Goal: Find specific page/section: Find specific page/section

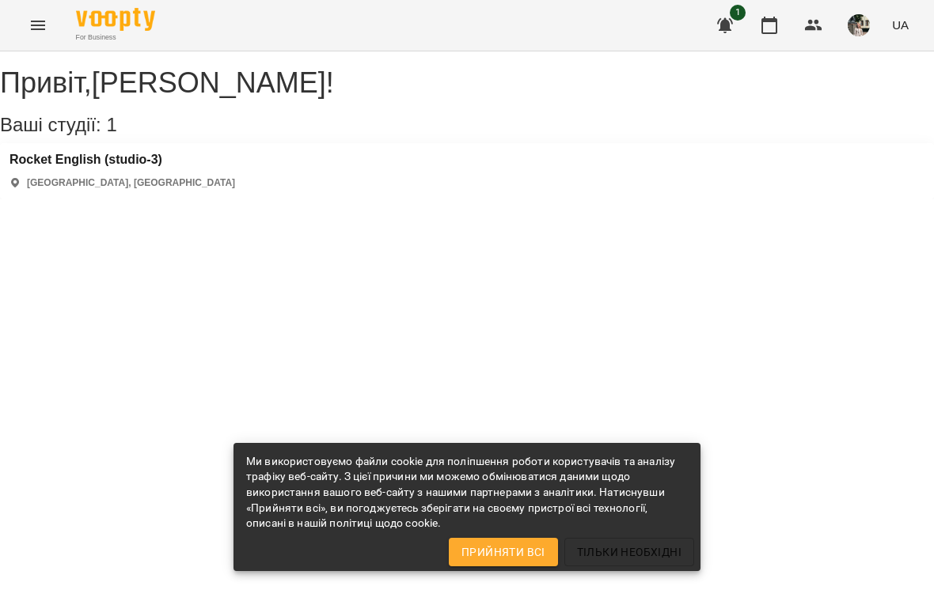
click at [760, 17] on button "button" at bounding box center [769, 25] width 38 height 38
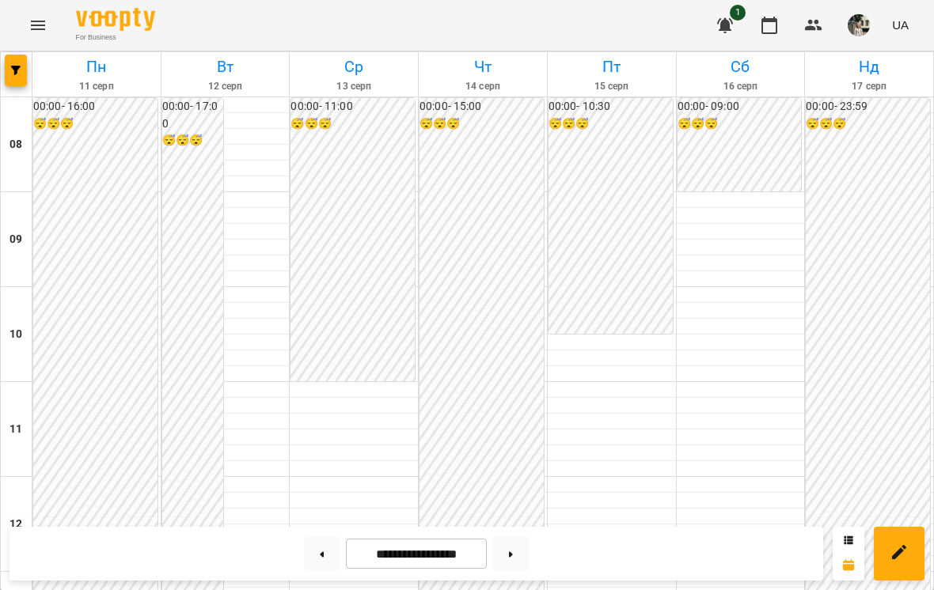
scroll to position [820, 0]
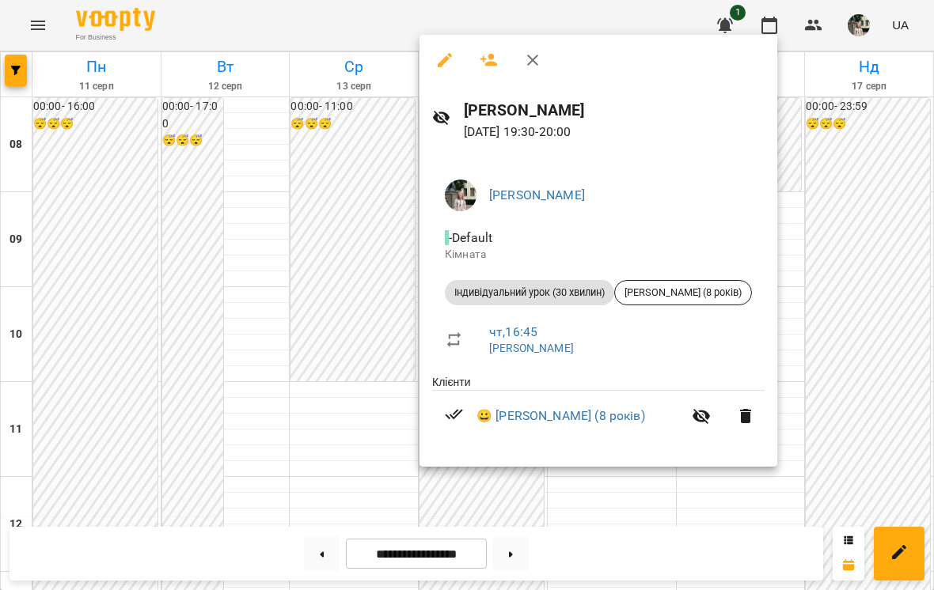
click at [323, 400] on div at bounding box center [467, 295] width 934 height 590
